Goal: Entertainment & Leisure: Consume media (video, audio)

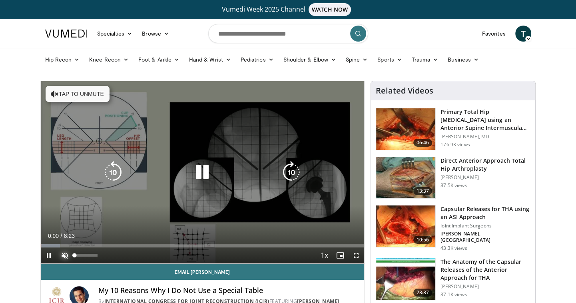
click at [62, 254] on span "Video Player" at bounding box center [65, 255] width 16 height 16
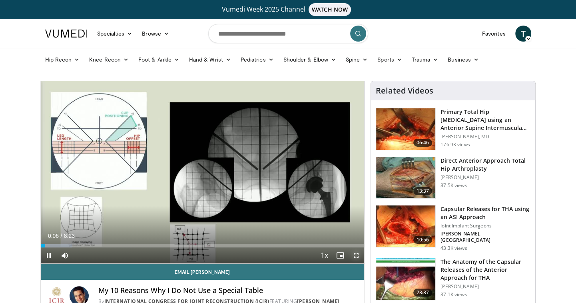
click at [355, 254] on span "Video Player" at bounding box center [356, 255] width 16 height 16
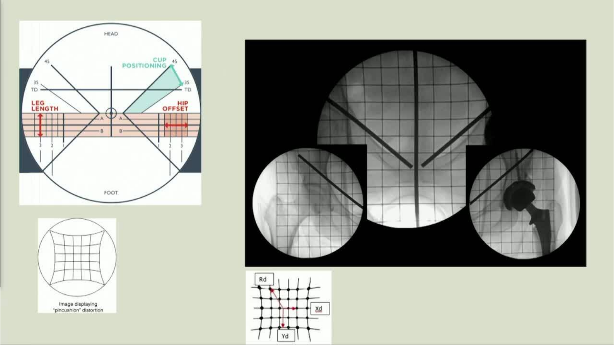
drag, startPoint x: 259, startPoint y: 266, endPoint x: 555, endPoint y: 326, distance: 301.8
click at [555, 303] on video-js "**********" at bounding box center [307, 172] width 614 height 345
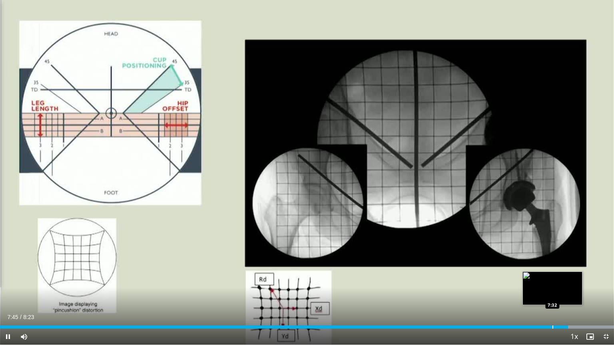
click at [552, 303] on div "Progress Bar" at bounding box center [552, 327] width 1 height 3
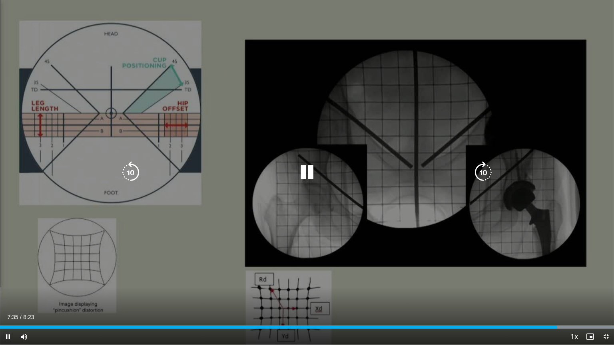
click at [313, 174] on icon "Video Player" at bounding box center [307, 172] width 22 height 22
click at [10, 303] on span "Video Player" at bounding box center [8, 337] width 16 height 16
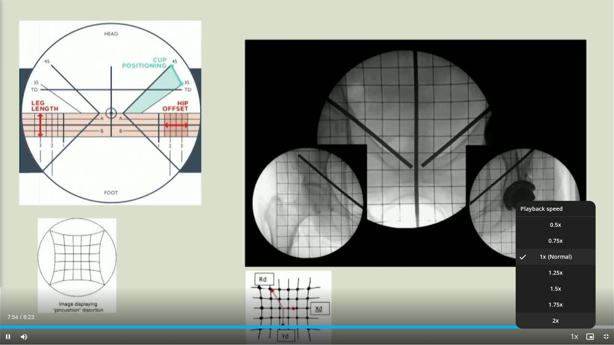
click at [570, 303] on li "2x" at bounding box center [556, 321] width 80 height 16
click at [571, 303] on span "Video Player" at bounding box center [573, 337] width 11 height 16
click at [553, 258] on li "1x" at bounding box center [556, 257] width 80 height 16
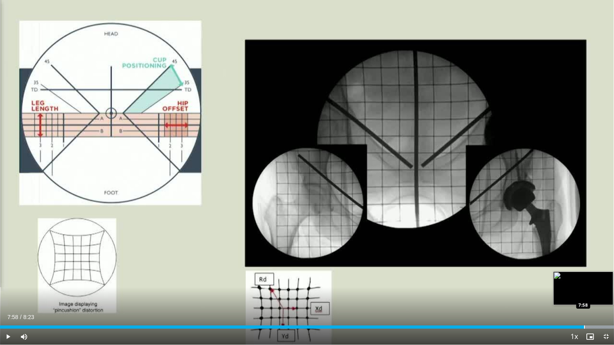
click at [575, 303] on div "Loaded : 100.00% 8:12 7:58" at bounding box center [307, 325] width 614 height 8
click at [575, 303] on div "Progress Bar" at bounding box center [579, 327] width 1 height 3
drag, startPoint x: 588, startPoint y: 328, endPoint x: 575, endPoint y: 329, distance: 13.7
click at [575, 303] on div "Current Time 7:50 / Duration 8:23 Play Skip Backward Skip Forward Mute 82% Load…" at bounding box center [307, 337] width 614 height 16
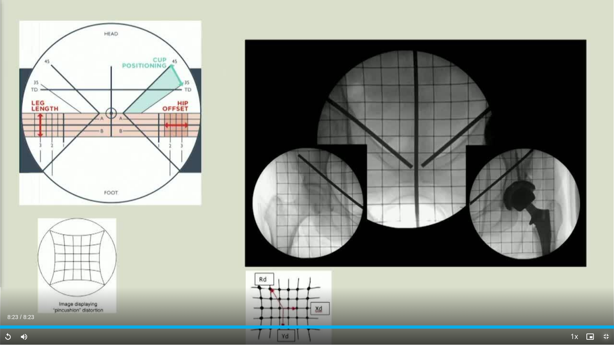
click at [575, 303] on span "Video Player" at bounding box center [606, 337] width 16 height 16
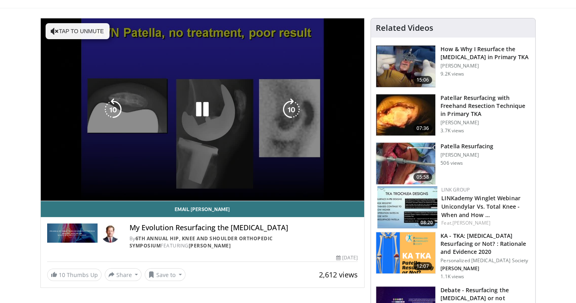
scroll to position [63, 0]
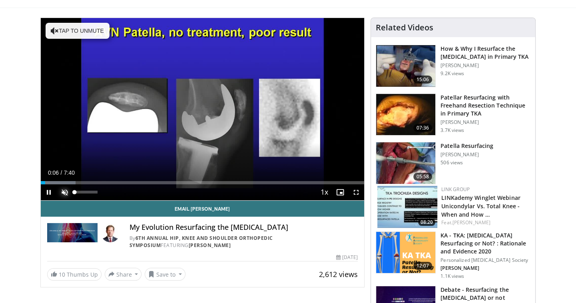
click at [64, 192] on span "Video Player" at bounding box center [65, 192] width 16 height 16
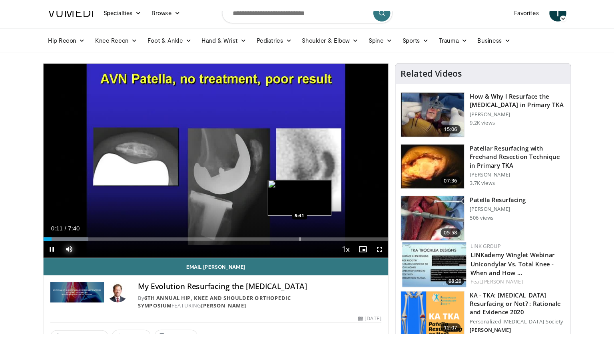
scroll to position [32, 0]
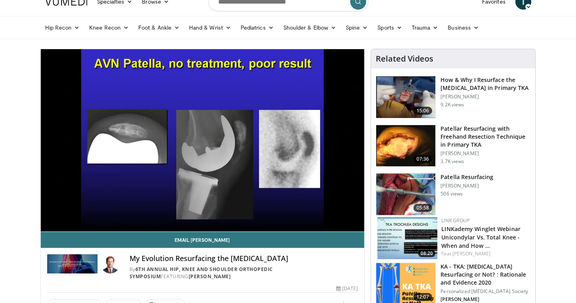
click at [356, 222] on div "10 seconds Tap to unmute" at bounding box center [203, 140] width 324 height 182
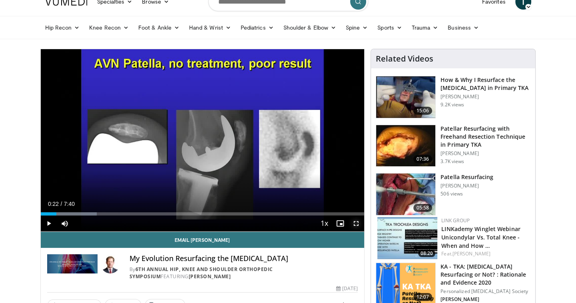
click at [356, 222] on span "Video Player" at bounding box center [356, 223] width 16 height 16
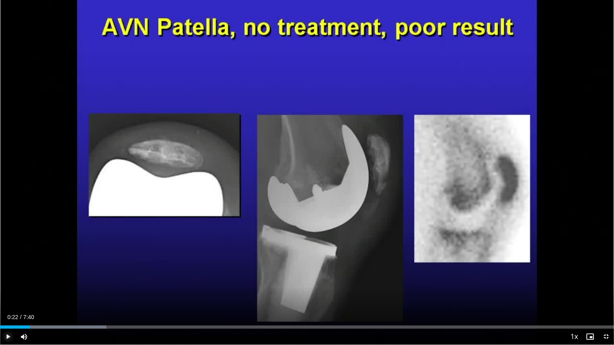
click at [8, 303] on span "Video Player" at bounding box center [8, 337] width 16 height 16
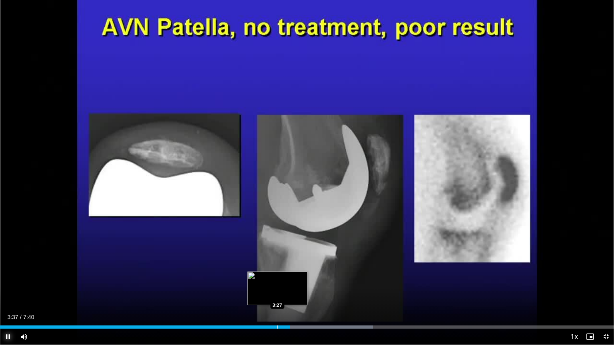
click at [278, 303] on div "Progress Bar" at bounding box center [277, 327] width 1 height 3
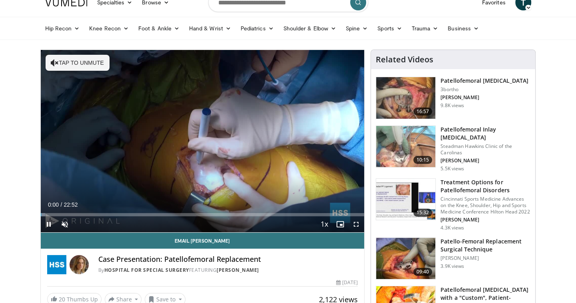
scroll to position [32, 0]
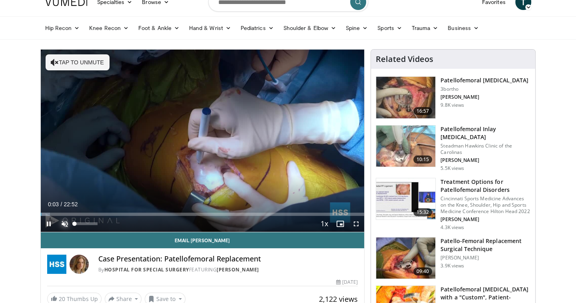
click at [62, 223] on span "Video Player" at bounding box center [65, 224] width 16 height 16
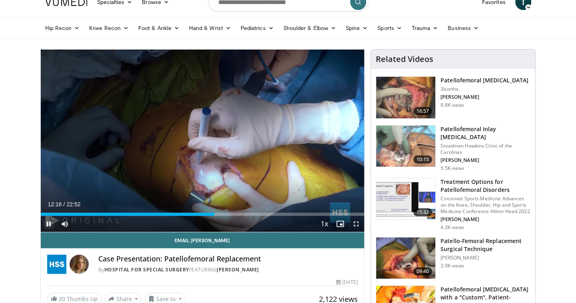
click at [47, 221] on span "Video Player" at bounding box center [49, 224] width 16 height 16
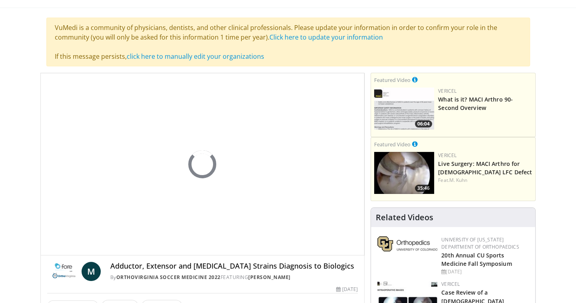
scroll to position [64, 0]
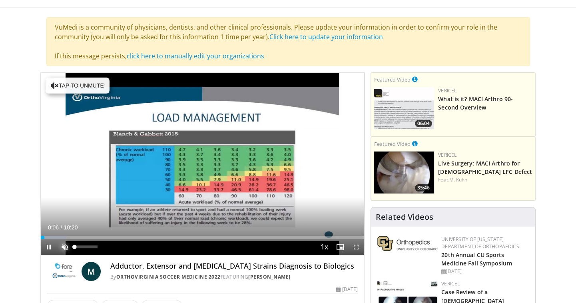
click at [65, 247] on span "Video Player" at bounding box center [65, 247] width 16 height 16
click at [47, 245] on span "Video Player" at bounding box center [49, 247] width 16 height 16
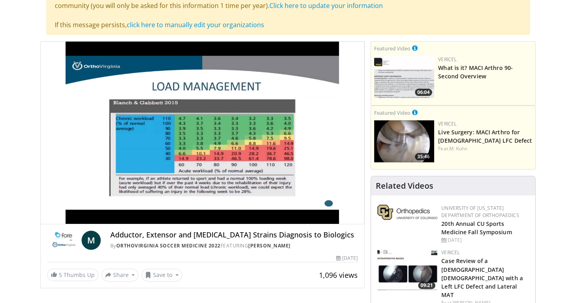
scroll to position [95, 0]
